Goal: Transaction & Acquisition: Purchase product/service

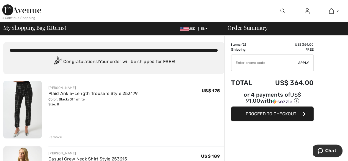
click at [252, 64] on input "TEXT" at bounding box center [265, 63] width 67 height 17
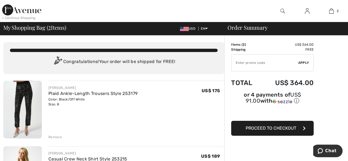
drag, startPoint x: 214, startPoint y: 13, endPoint x: 229, endPoint y: 8, distance: 15.8
click at [267, 65] on input "TEXT" at bounding box center [265, 63] width 67 height 17
click at [252, 65] on input "TEXT" at bounding box center [265, 63] width 67 height 17
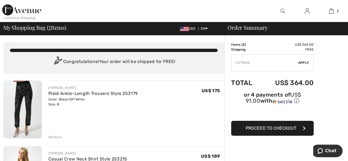
type input "EXTRA15"
click at [303, 60] on div "✔ Apply Remove" at bounding box center [272, 62] width 83 height 17
click at [302, 62] on span "Apply" at bounding box center [303, 62] width 11 height 5
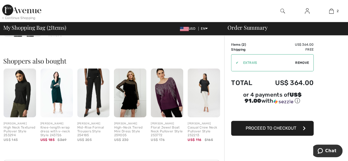
scroll to position [168, 0]
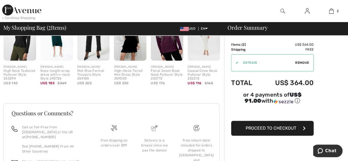
scroll to position [262, 0]
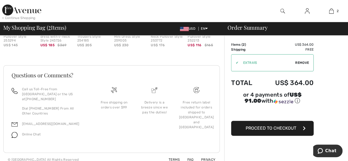
click at [287, 126] on span "Proceed to Checkout" at bounding box center [271, 128] width 51 height 5
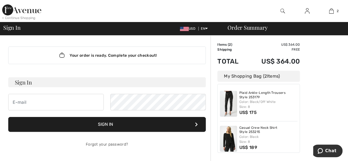
type input "Paleoskid1@aol.com"
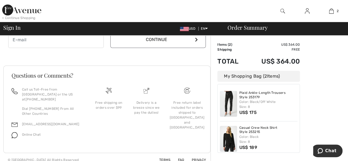
drag, startPoint x: 297, startPoint y: 92, endPoint x: 323, endPoint y: 72, distance: 32.3
click at [299, 76] on div "My Shopping Bag ( 2 Items) Plaid Ankle-Length Trousers Style 253179 Color: Blac…" at bounding box center [259, 112] width 83 height 82
click at [337, 105] on div "Order Summary Details Items ( 2 ) US$ 364.00 Promo code US$ 0.00 Shipping Free …" at bounding box center [280, 4] width 138 height 325
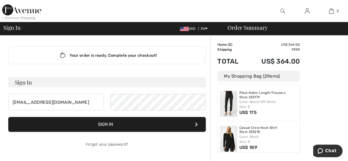
click at [144, 128] on button "Sign In" at bounding box center [107, 124] width 198 height 15
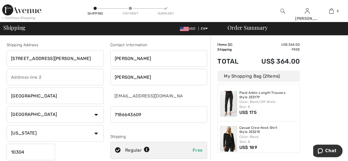
drag, startPoint x: 325, startPoint y: 44, endPoint x: 324, endPoint y: 61, distance: 17.2
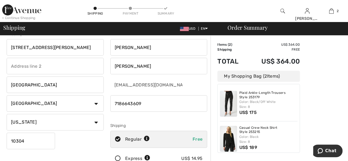
scroll to position [4, 0]
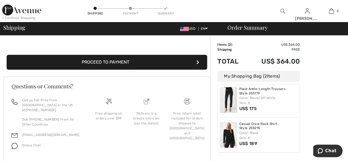
scroll to position [202, 0]
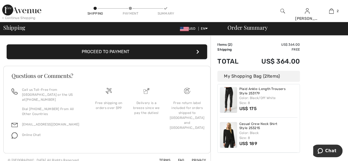
click at [145, 57] on button "Proceed to Payment" at bounding box center [107, 51] width 201 height 15
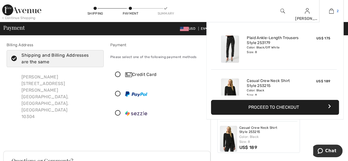
click at [332, 14] on img at bounding box center [331, 11] width 5 height 7
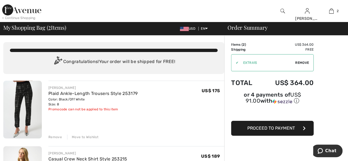
click at [8, 11] on img at bounding box center [21, 9] width 39 height 11
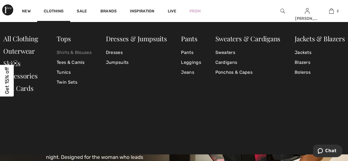
click at [85, 54] on link "Shirts & Blouses" at bounding box center [74, 53] width 35 height 10
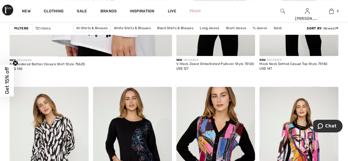
scroll to position [175, 0]
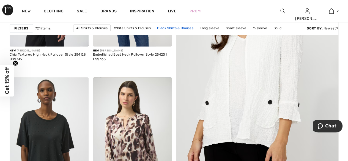
click at [164, 26] on link "Black Shirts & Blouses" at bounding box center [175, 28] width 42 height 7
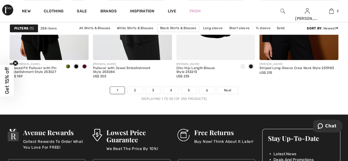
scroll to position [2306, 0]
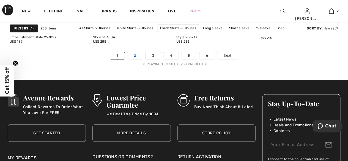
click at [135, 53] on link "2" at bounding box center [134, 55] width 15 height 7
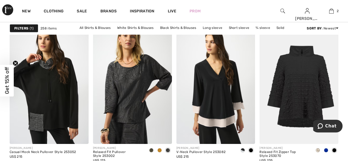
scroll to position [909, 0]
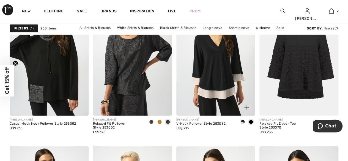
click at [208, 71] on img at bounding box center [215, 56] width 79 height 118
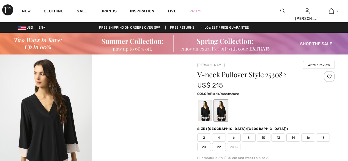
checkbox input "true"
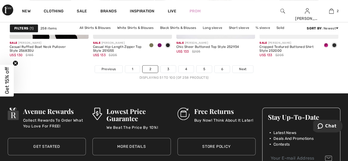
scroll to position [2299, 0]
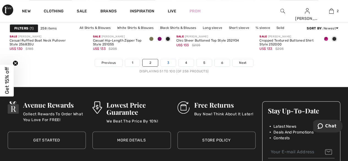
click at [170, 62] on link "3" at bounding box center [168, 62] width 15 height 7
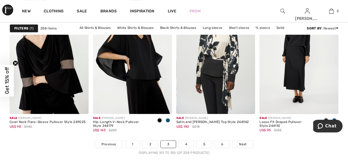
scroll to position [2243, 0]
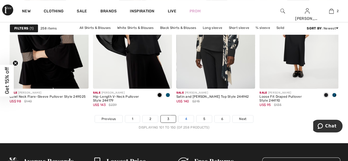
click at [186, 119] on link "4" at bounding box center [186, 118] width 15 height 7
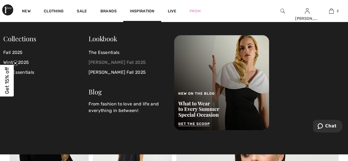
click at [99, 61] on link "[PERSON_NAME] Fall 2025" at bounding box center [128, 63] width 79 height 10
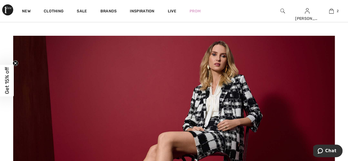
scroll to position [1970, 0]
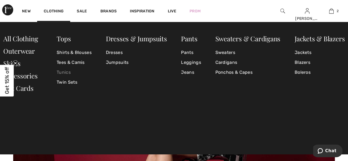
click at [67, 73] on link "Tunics" at bounding box center [74, 72] width 35 height 10
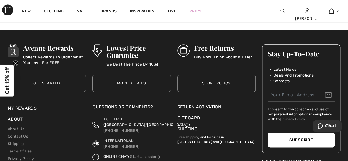
scroll to position [2395, 0]
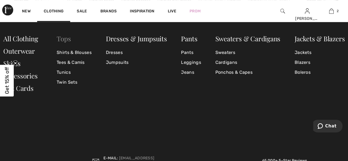
click at [59, 38] on link "Tops" at bounding box center [64, 38] width 14 height 9
drag, startPoint x: 66, startPoint y: 37, endPoint x: 70, endPoint y: 37, distance: 4.4
click at [65, 37] on link "Tops" at bounding box center [64, 38] width 14 height 9
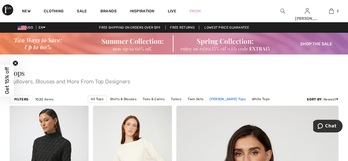
click at [207, 98] on link "[PERSON_NAME] Tops" at bounding box center [227, 99] width 41 height 7
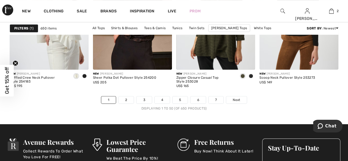
scroll to position [2284, 0]
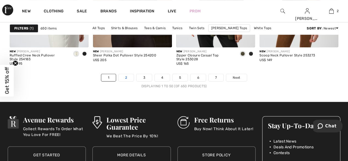
click at [129, 76] on link "2" at bounding box center [126, 77] width 15 height 7
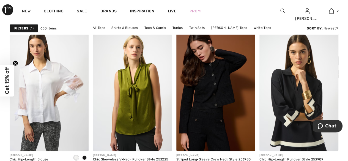
scroll to position [1898, 0]
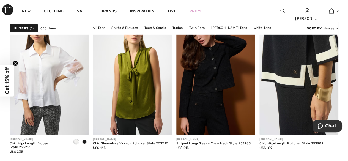
click at [308, 104] on img at bounding box center [299, 76] width 79 height 118
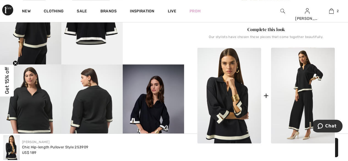
scroll to position [225, 0]
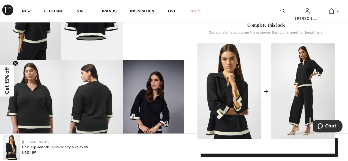
click at [148, 90] on img at bounding box center [153, 106] width 61 height 92
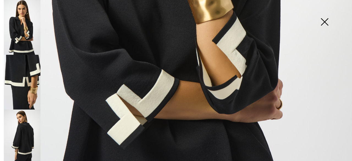
scroll to position [266, 0]
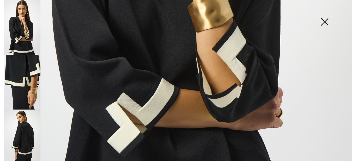
click at [325, 25] on img at bounding box center [325, 22] width 28 height 28
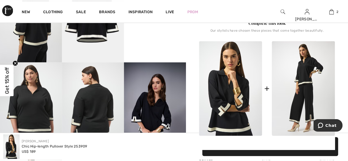
scroll to position [225, 0]
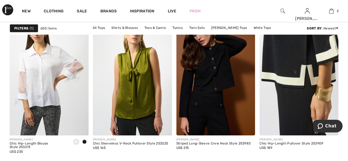
click at [308, 109] on img at bounding box center [299, 76] width 79 height 118
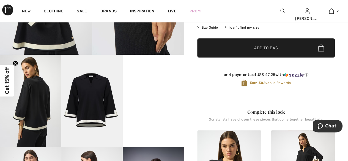
scroll to position [140, 0]
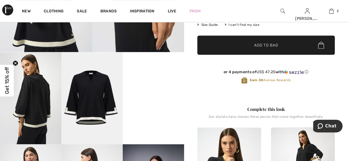
click at [104, 103] on img at bounding box center [91, 98] width 61 height 92
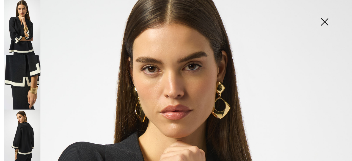
scroll to position [0, 0]
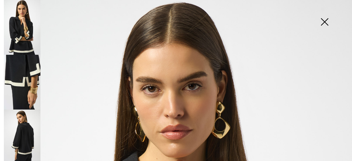
click at [324, 22] on img at bounding box center [325, 22] width 28 height 28
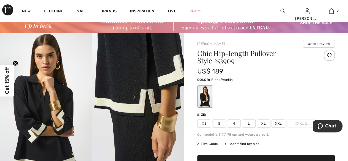
scroll to position [31, 0]
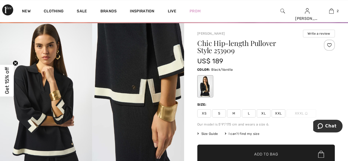
click at [208, 132] on span "Size Guide" at bounding box center [207, 133] width 21 height 5
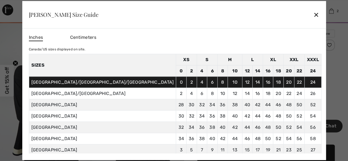
click at [314, 16] on div "✕" at bounding box center [317, 15] width 6 height 12
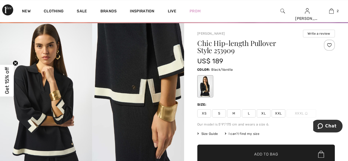
click at [232, 112] on span "M" at bounding box center [234, 113] width 14 height 8
click at [250, 152] on span "✔ Added to Bag" at bounding box center [258, 154] width 34 height 6
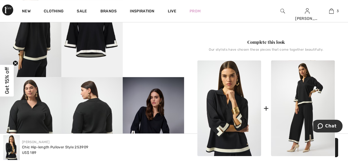
scroll to position [225, 0]
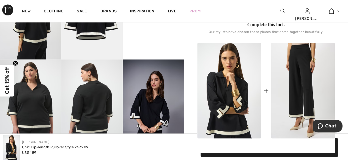
click at [309, 93] on img at bounding box center [303, 91] width 64 height 96
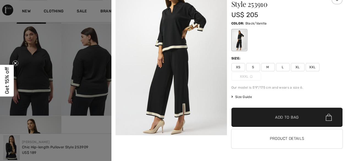
scroll to position [0, 0]
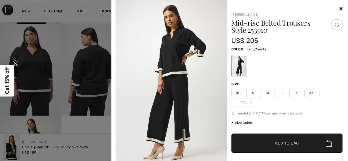
click at [237, 25] on h1 "Mid-rise Belted Trousers Style 253910" at bounding box center [278, 26] width 93 height 14
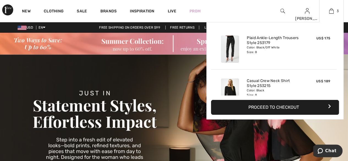
click at [283, 107] on button "Proceed to Checkout" at bounding box center [275, 107] width 128 height 15
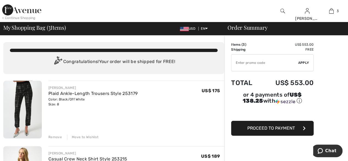
type input "EXTRA15"
type input "NEW15"
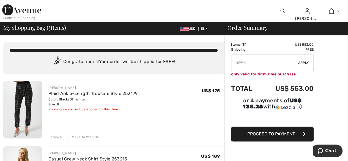
type input "FLASH15"
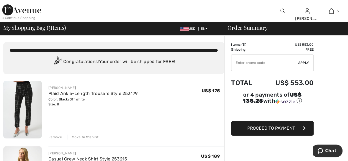
type input "FREEXPRESS"
type input "FREEDENIMBAG"
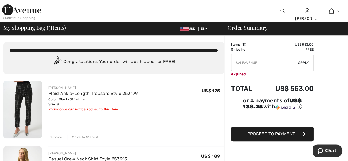
type input "FREEGIFT"
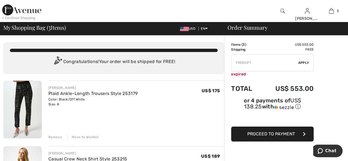
type input "FREEPANT"
type input "PANTSVIP"
type input "FREEWALLET"
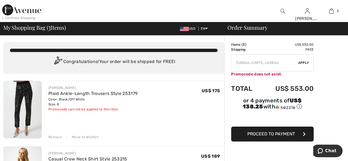
type input "JUSQUACARTECADEAU"
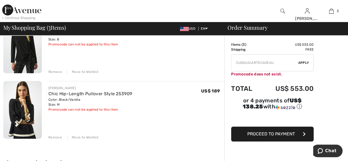
scroll to position [139, 0]
